Goal: Register for event/course

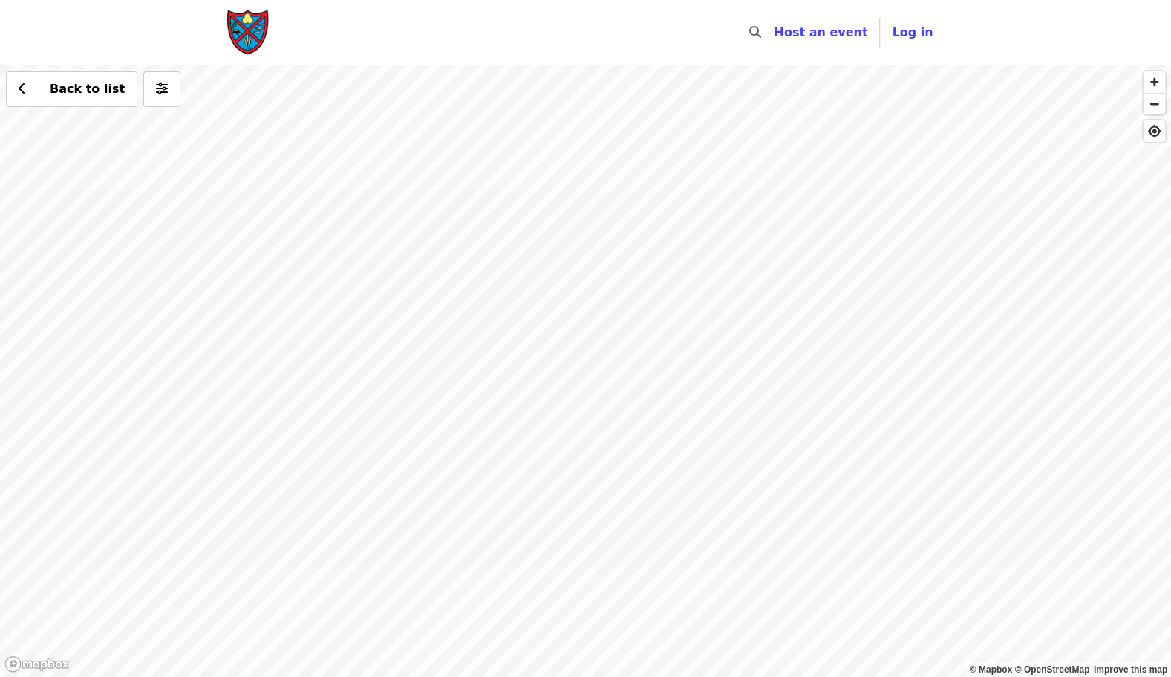
click at [779, 414] on div "Back to list" at bounding box center [585, 370] width 1171 height 611
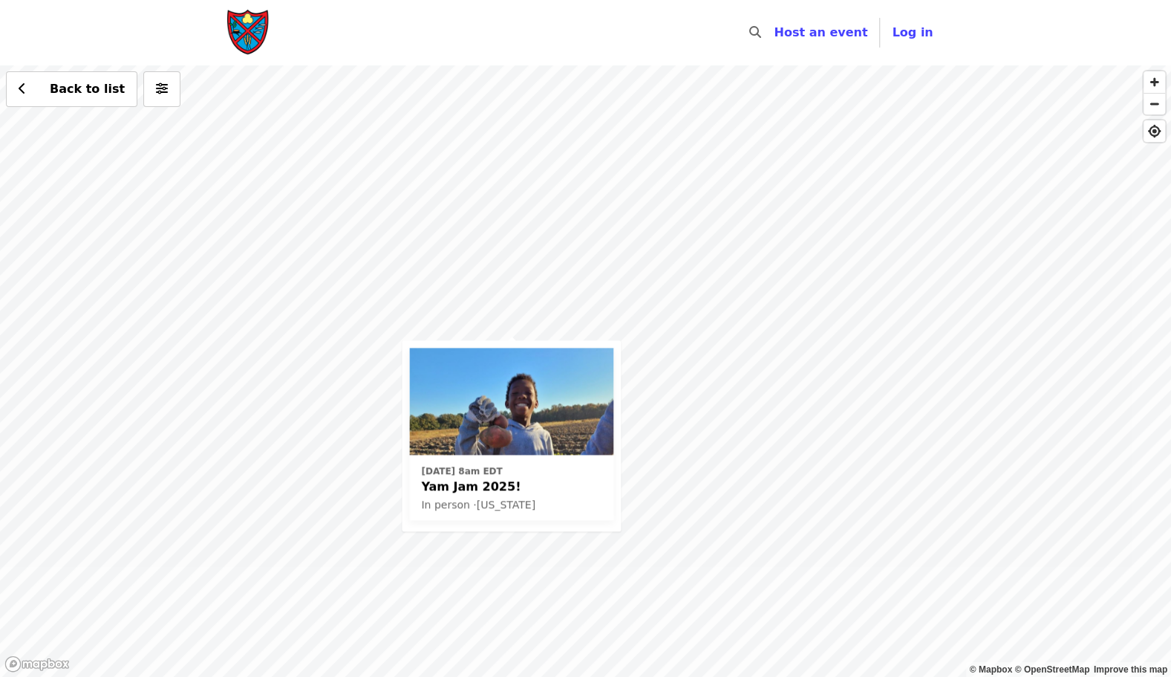
drag, startPoint x: 513, startPoint y: 322, endPoint x: 639, endPoint y: 233, distance: 153.9
click at [639, 233] on div "[DATE] 8am EDT Yam Jam 2025! In person · [US_STATE] Back to list" at bounding box center [585, 370] width 1171 height 611
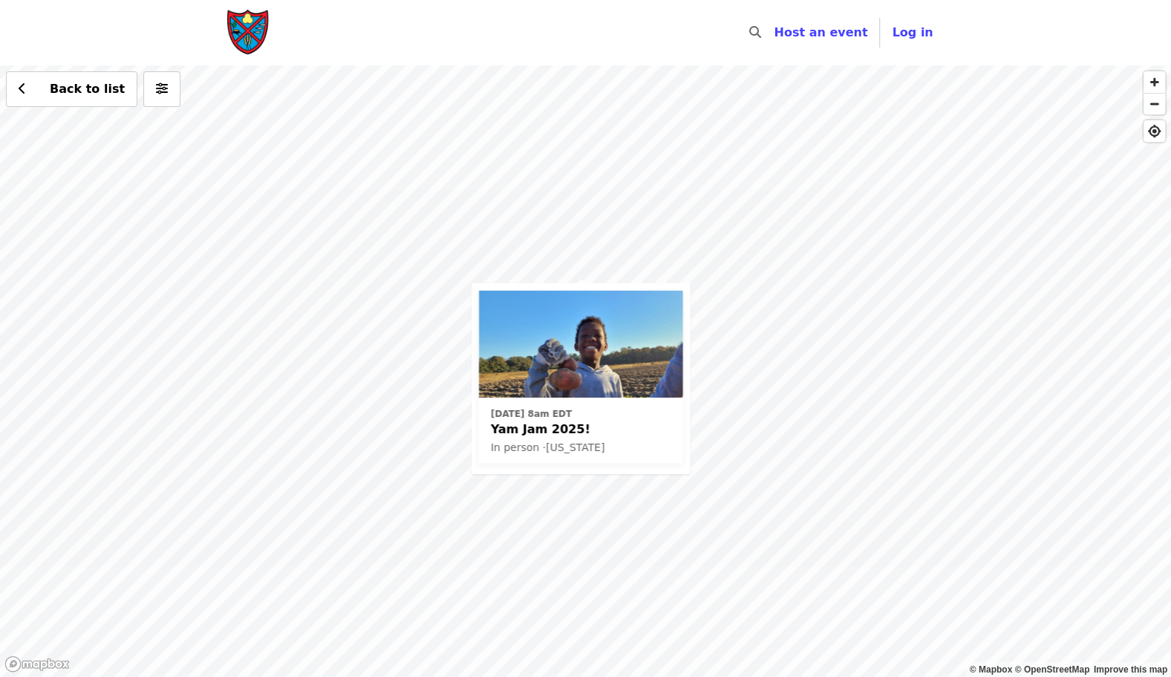
click at [587, 428] on span "Yam Jam 2025!" at bounding box center [581, 429] width 180 height 18
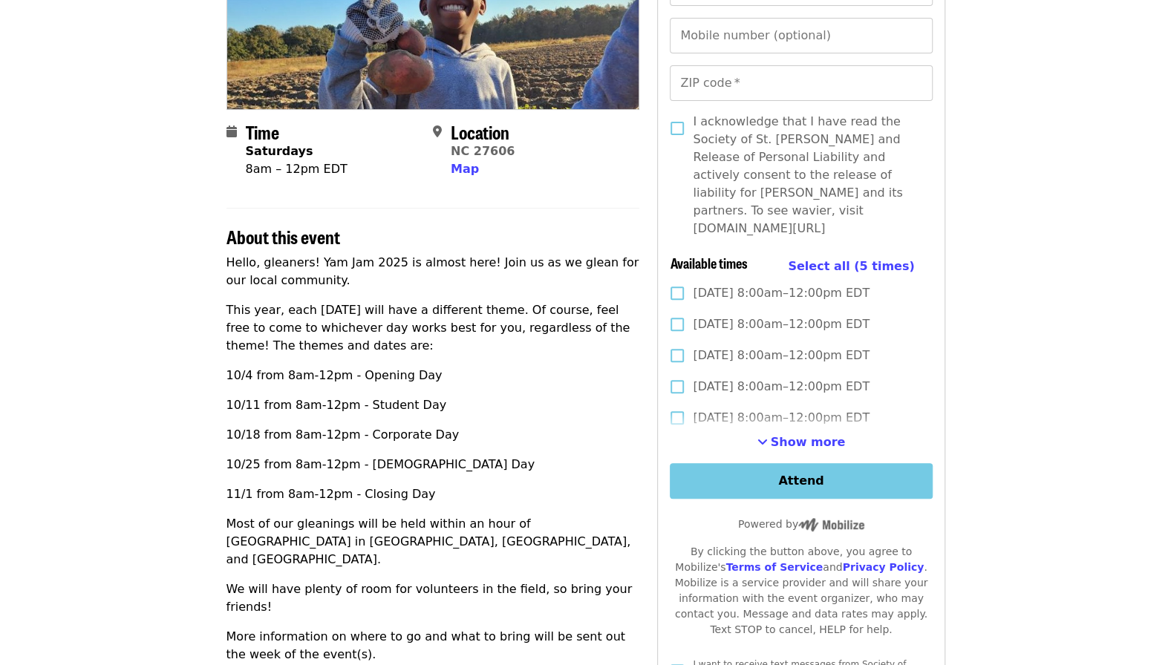
scroll to position [201, 0]
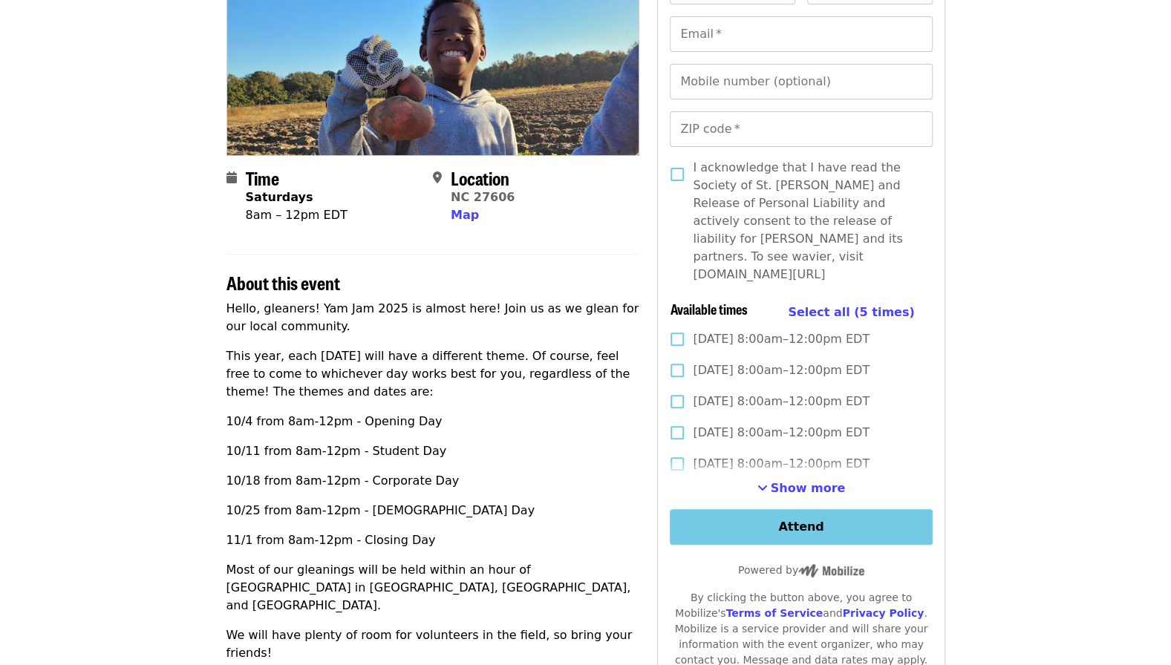
click at [822, 481] on span "Show more" at bounding box center [808, 488] width 75 height 14
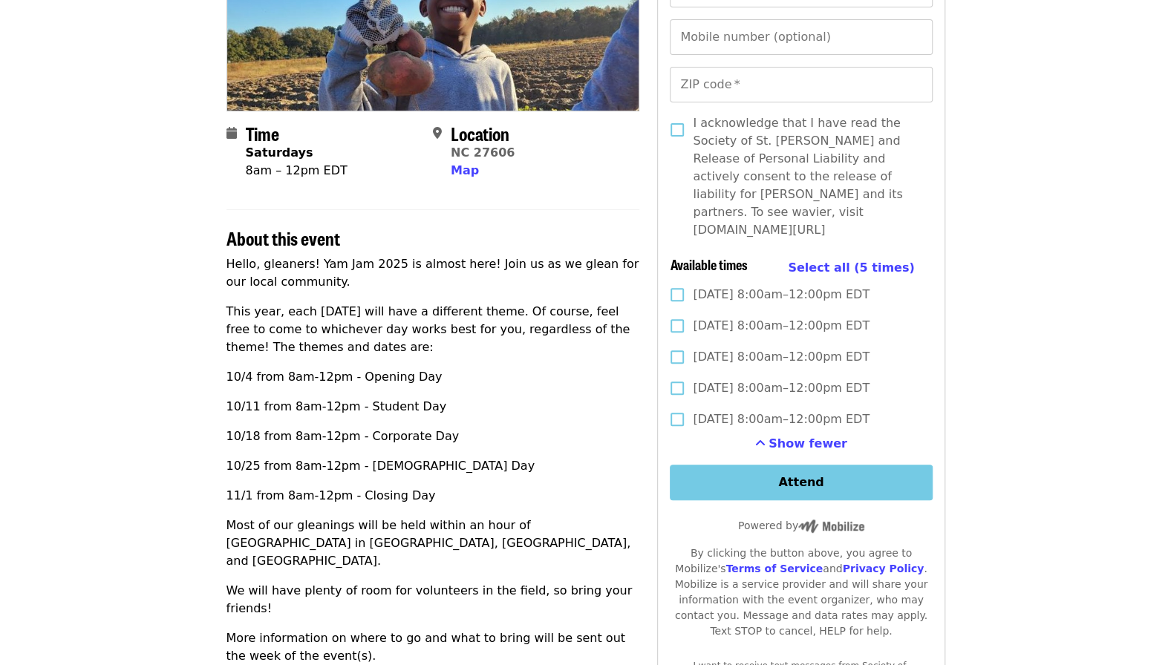
scroll to position [0, 0]
